Goal: Task Accomplishment & Management: Use online tool/utility

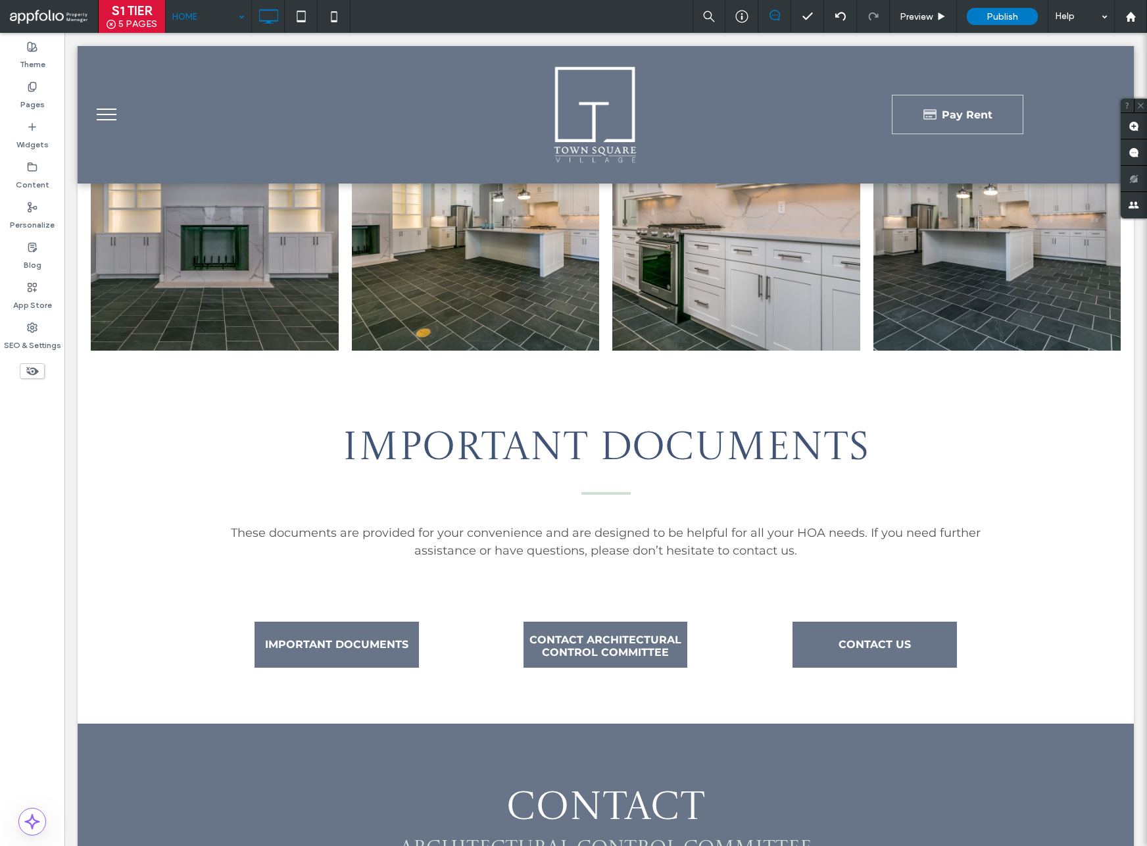
scroll to position [2907, 0]
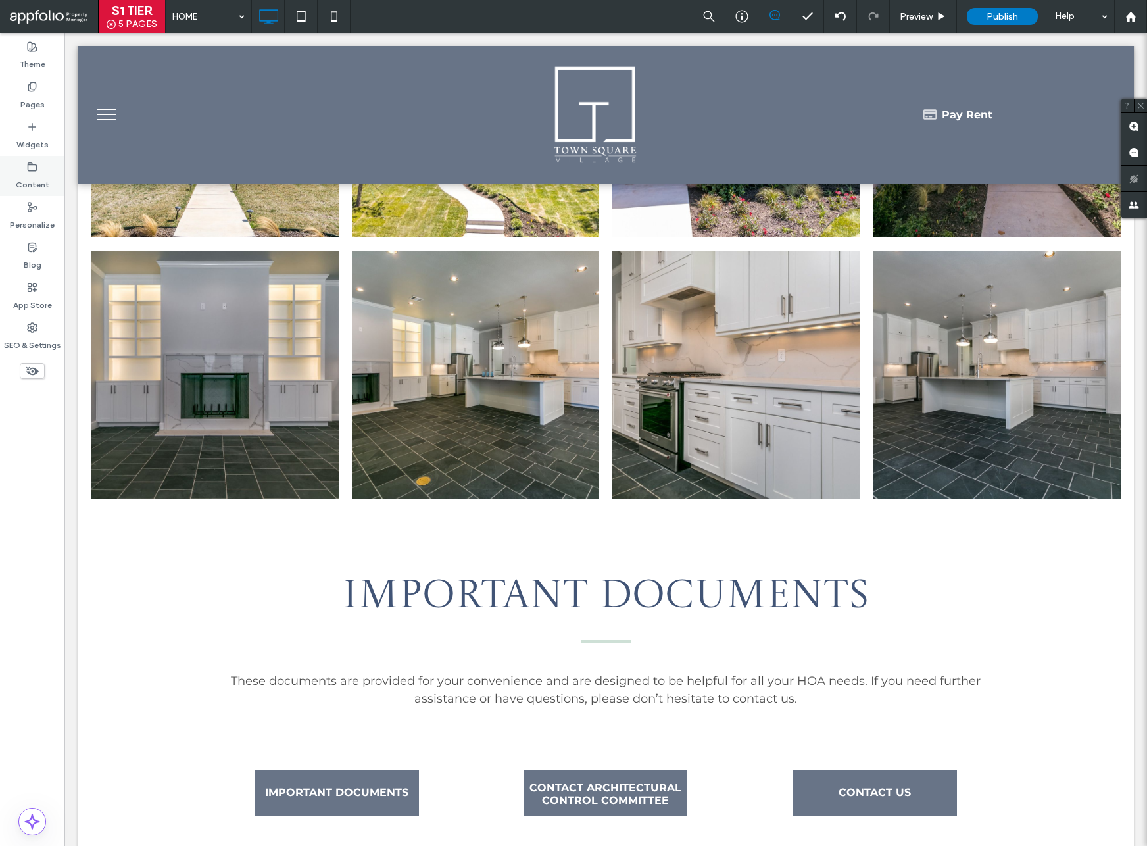
click at [38, 158] on div "Content" at bounding box center [32, 176] width 64 height 40
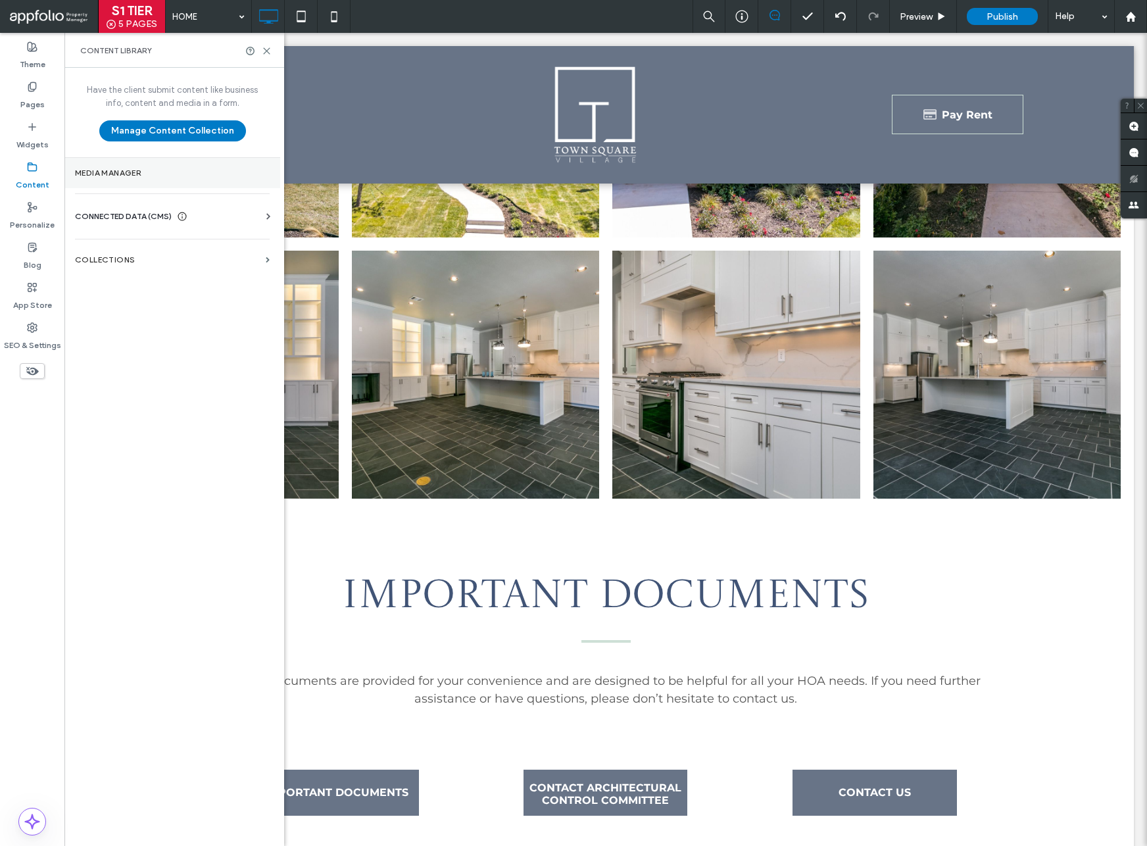
click at [151, 178] on section "Media Manager" at bounding box center [172, 173] width 216 height 30
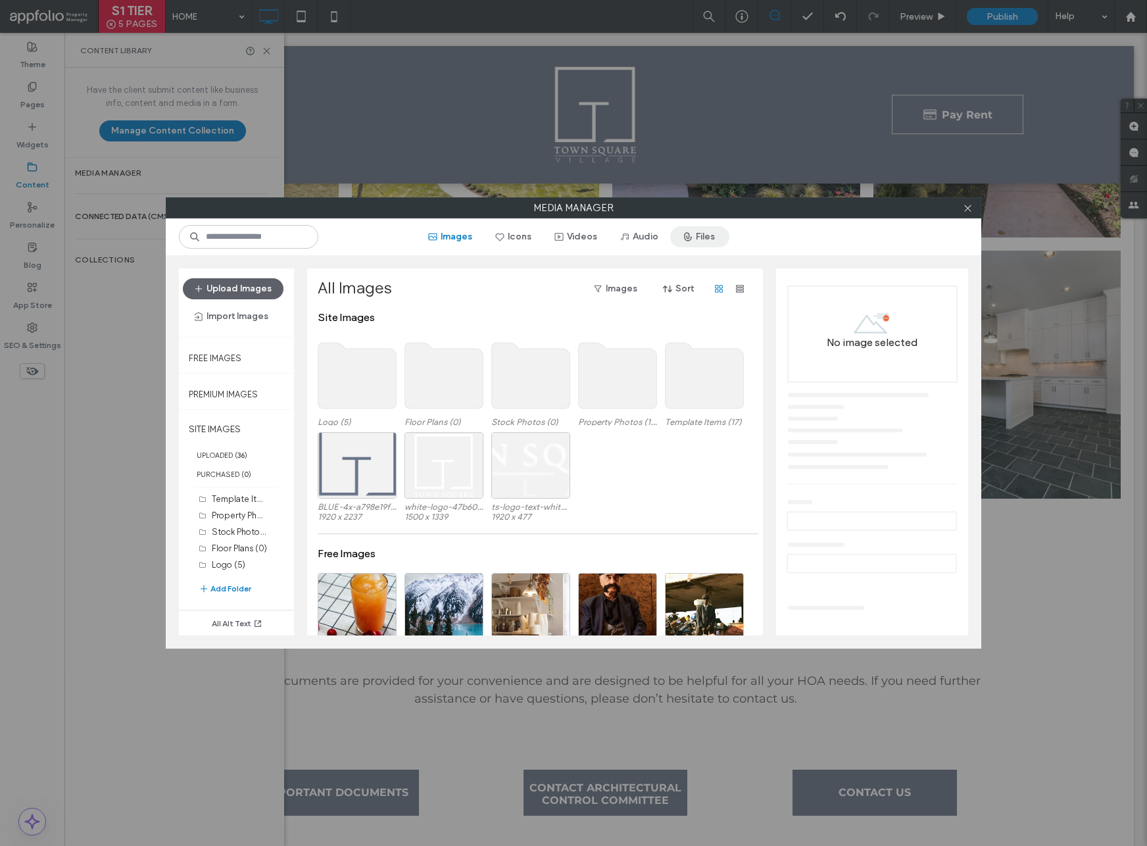
click at [690, 239] on span "button" at bounding box center [689, 237] width 13 height 20
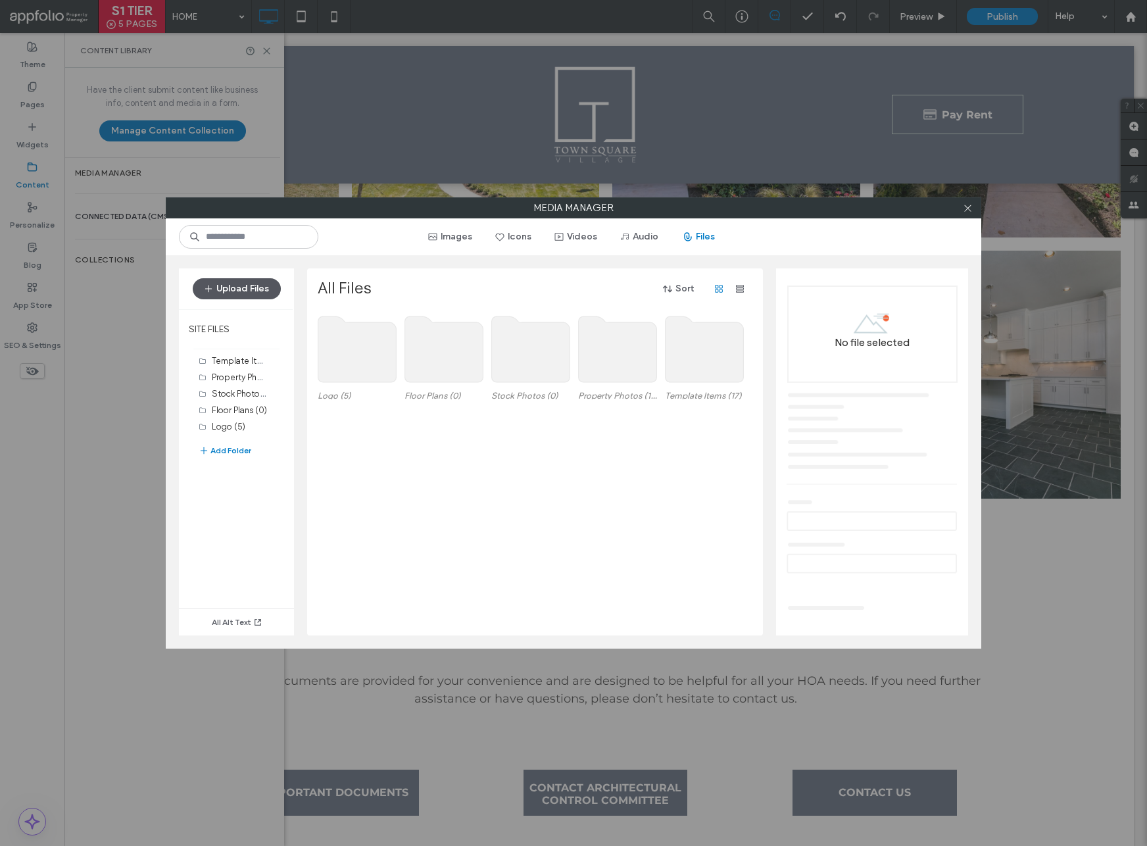
click at [244, 291] on button "Upload Files" at bounding box center [237, 288] width 88 height 21
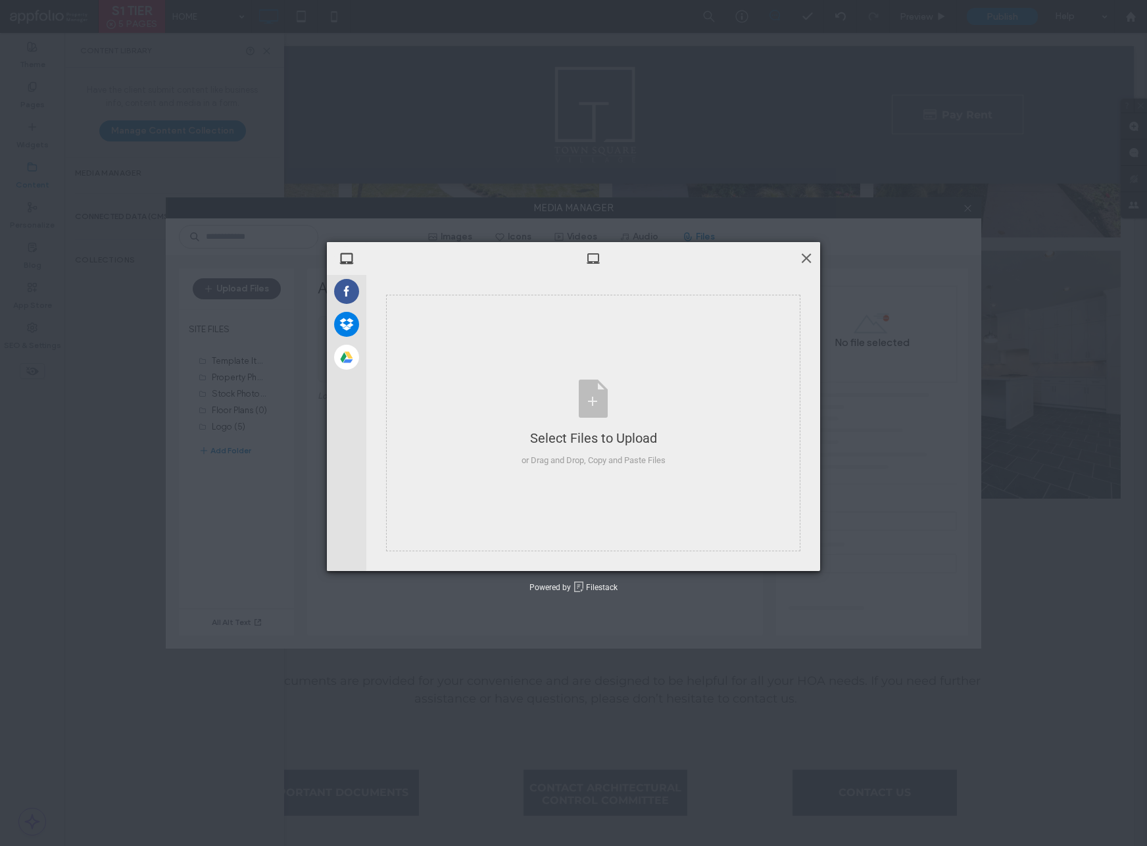
click at [804, 255] on span at bounding box center [806, 258] width 14 height 14
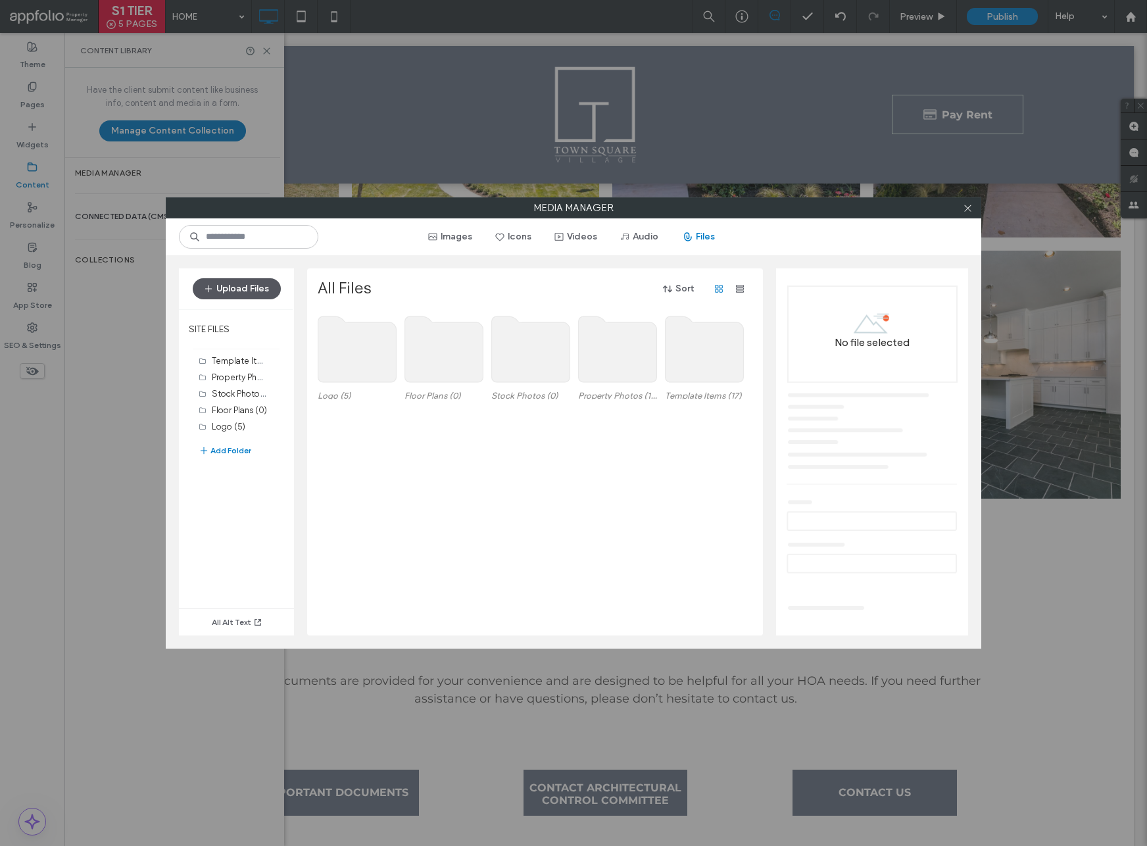
click at [245, 287] on button "Upload Files" at bounding box center [237, 288] width 88 height 21
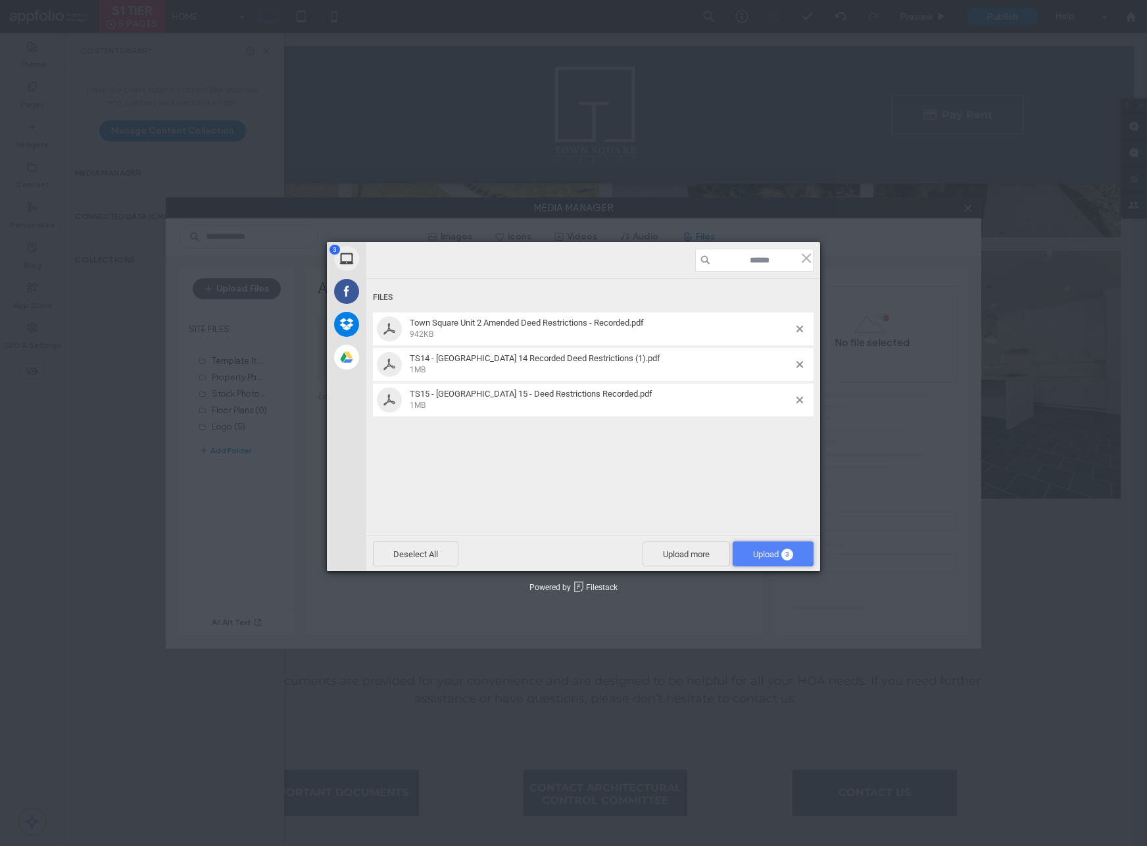
click at [753, 555] on span "Upload 3" at bounding box center [773, 554] width 40 height 10
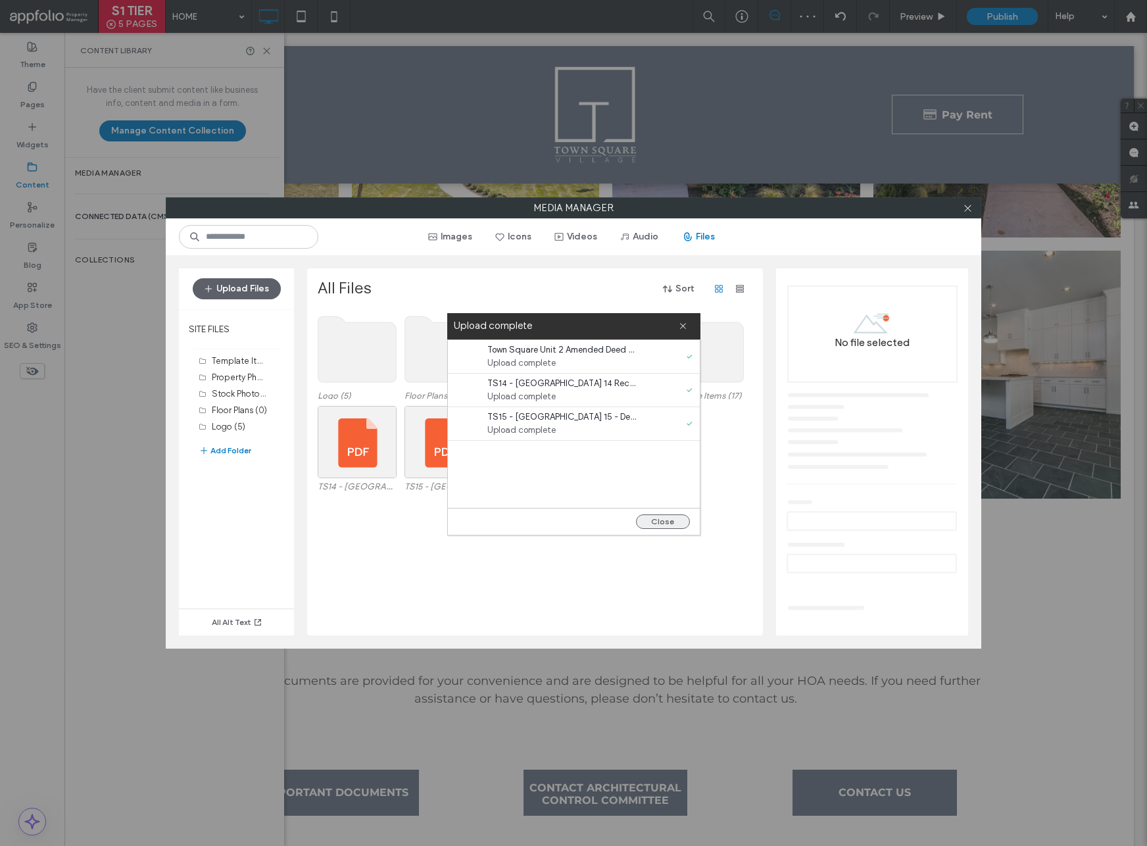
click at [665, 527] on button "Close" at bounding box center [663, 521] width 54 height 14
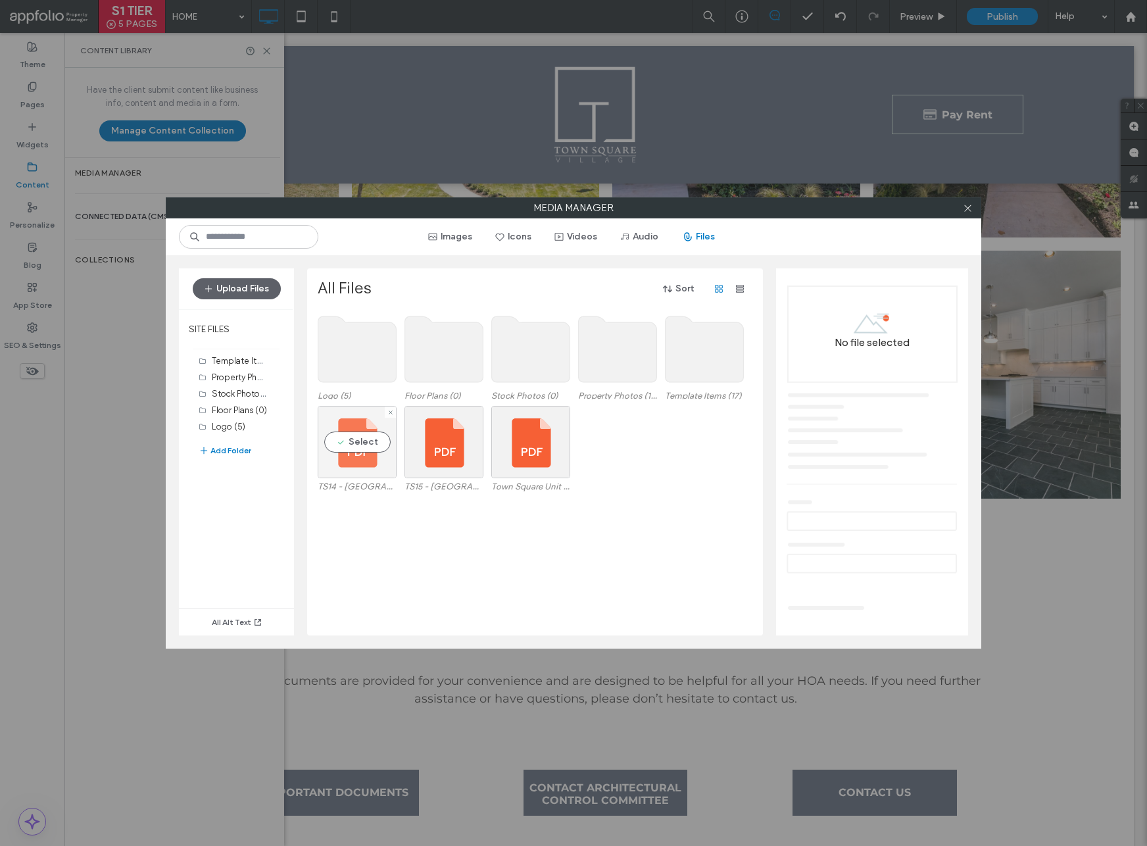
click at [389, 461] on div "Select" at bounding box center [357, 442] width 79 height 72
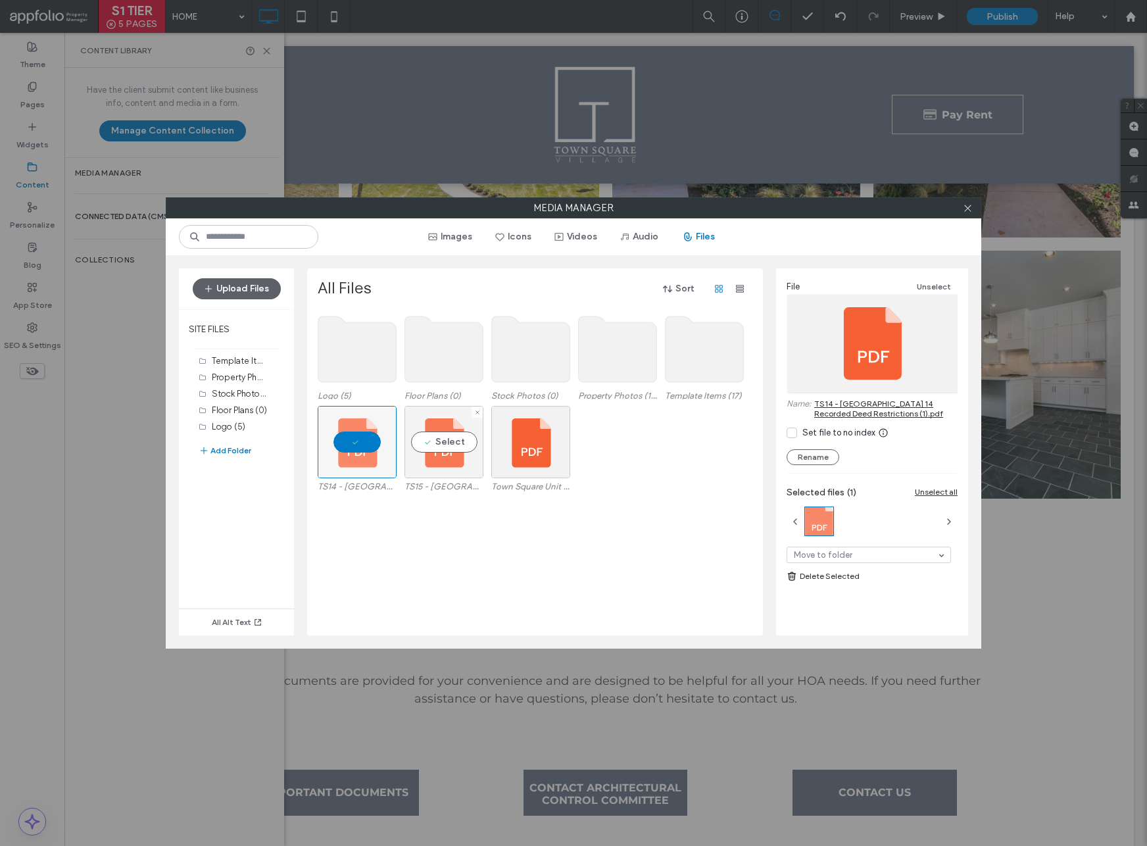
click at [436, 458] on div "Select" at bounding box center [443, 442] width 79 height 72
click at [520, 458] on div "Select" at bounding box center [530, 442] width 79 height 72
click at [514, 442] on div at bounding box center [530, 442] width 79 height 72
click at [441, 444] on div at bounding box center [443, 442] width 79 height 72
click at [967, 209] on icon at bounding box center [968, 208] width 10 height 10
